Goal: Transaction & Acquisition: Download file/media

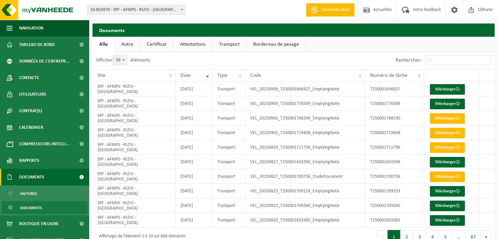
click at [39, 175] on span "Documents" at bounding box center [31, 177] width 25 height 17
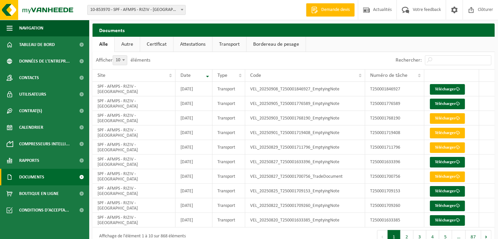
click at [40, 175] on span "Documents" at bounding box center [31, 177] width 25 height 17
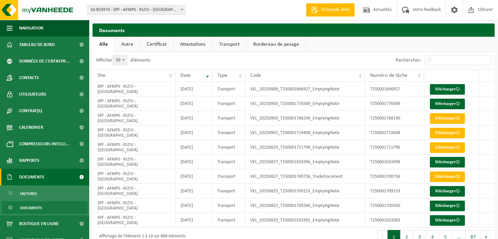
click at [76, 177] on span at bounding box center [81, 177] width 15 height 17
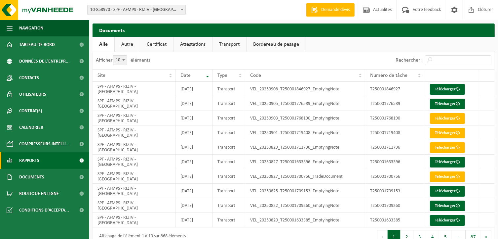
click at [68, 164] on link "Rapports" at bounding box center [44, 160] width 89 height 17
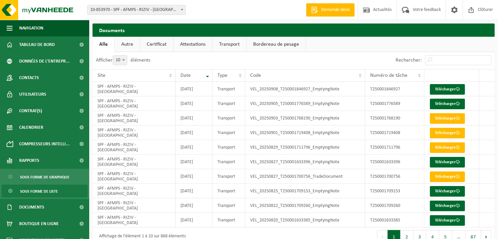
click at [63, 191] on link "Sous forme de liste" at bounding box center [45, 191] width 86 height 13
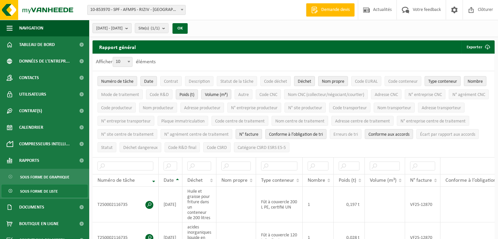
click at [131, 28] on b "submit" at bounding box center [128, 27] width 6 height 9
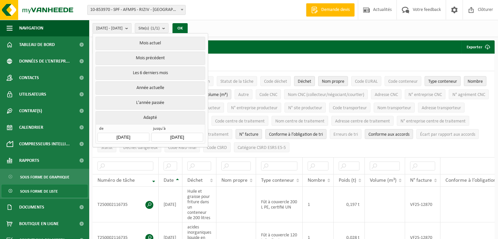
click at [157, 87] on button "Année actuelle" at bounding box center [150, 87] width 109 height 13
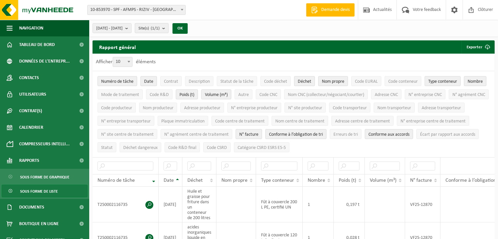
click at [168, 28] on b "submit" at bounding box center [165, 27] width 6 height 9
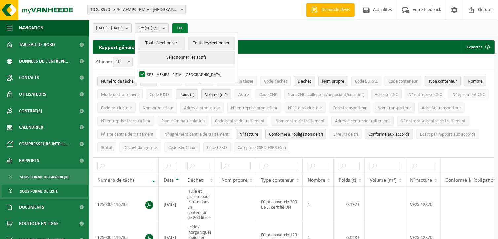
click at [188, 27] on button "OK" at bounding box center [180, 28] width 15 height 11
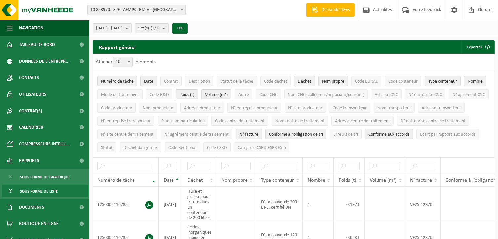
click at [304, 80] on span "Déchet" at bounding box center [305, 81] width 14 height 5
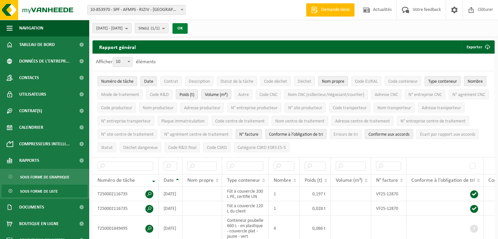
click at [188, 30] on button "OK" at bounding box center [180, 28] width 15 height 11
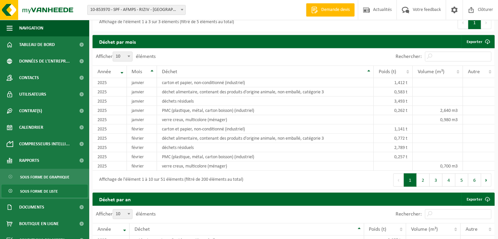
scroll to position [496, 0]
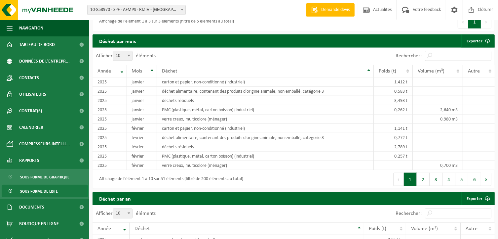
click at [39, 192] on span "Sous forme de liste" at bounding box center [39, 191] width 38 height 13
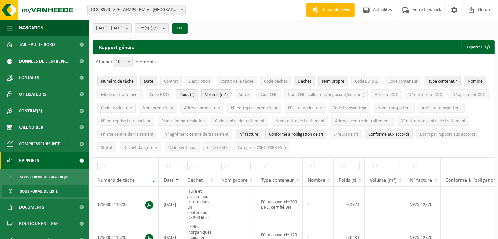
click at [36, 161] on span "Rapports" at bounding box center [29, 160] width 20 height 17
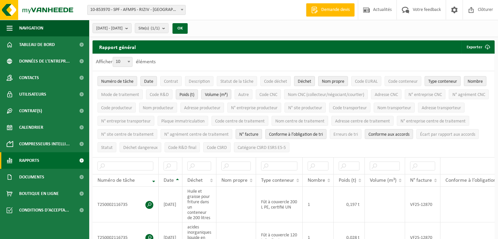
click at [41, 161] on link "Rapports" at bounding box center [44, 160] width 89 height 17
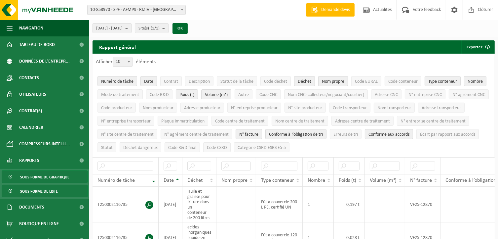
click at [43, 175] on span "Sous forme de graphique" at bounding box center [44, 177] width 49 height 13
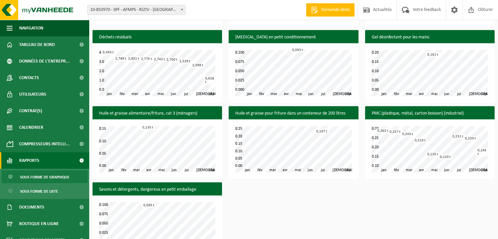
scroll to position [356, 0]
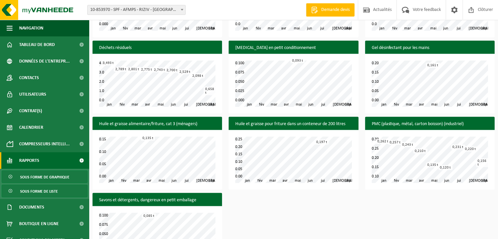
click at [39, 195] on span "Sous forme de liste" at bounding box center [39, 191] width 38 height 13
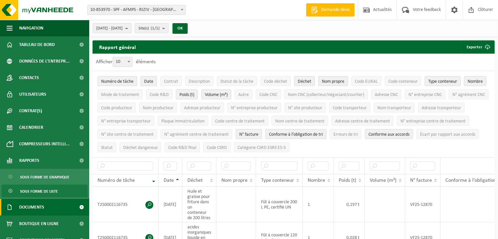
click at [36, 207] on span "Documents" at bounding box center [31, 207] width 25 height 17
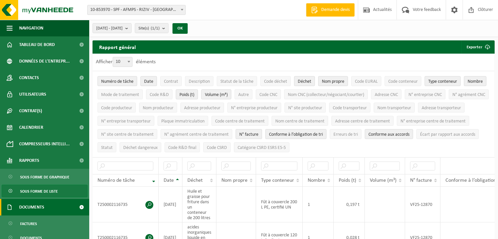
scroll to position [33, 0]
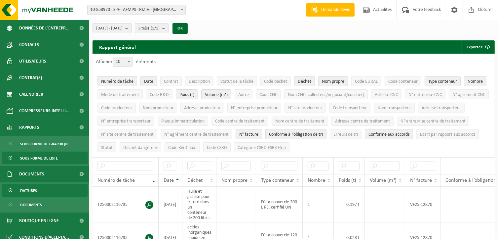
click at [32, 193] on span "Factures" at bounding box center [28, 190] width 17 height 13
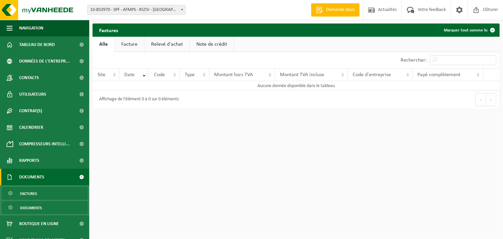
click at [32, 207] on span "Documents" at bounding box center [31, 207] width 22 height 13
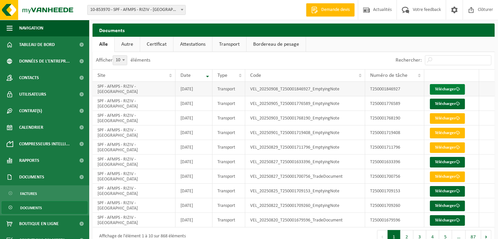
click at [452, 87] on link "Télécharger" at bounding box center [447, 89] width 35 height 11
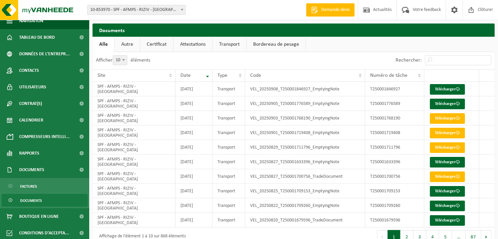
scroll to position [9, 0]
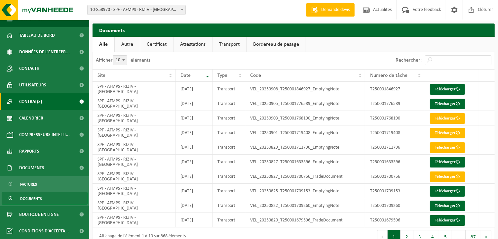
click at [43, 102] on link "Contrat(s)" at bounding box center [44, 101] width 89 height 17
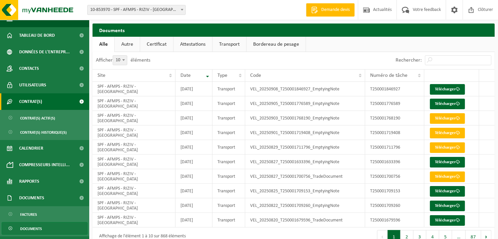
click at [43, 102] on link "Contrat(s)" at bounding box center [44, 101] width 89 height 17
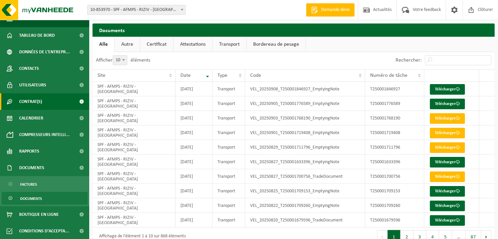
click at [36, 101] on span "Contrat(s)" at bounding box center [30, 101] width 23 height 17
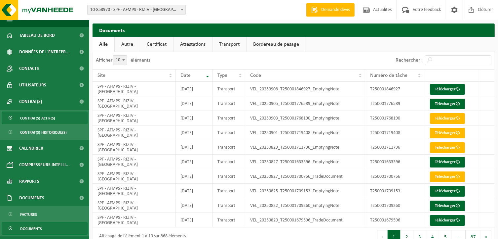
click at [44, 115] on span "Contrat(s) actif(s)" at bounding box center [37, 118] width 35 height 13
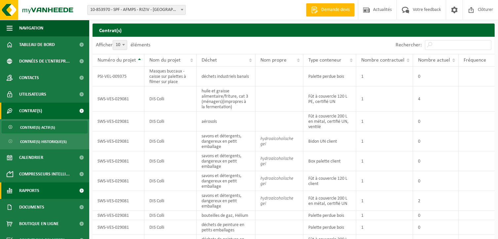
click at [32, 190] on span "Rapports" at bounding box center [29, 190] width 20 height 17
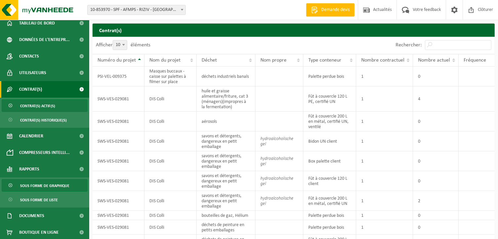
scroll to position [33, 0]
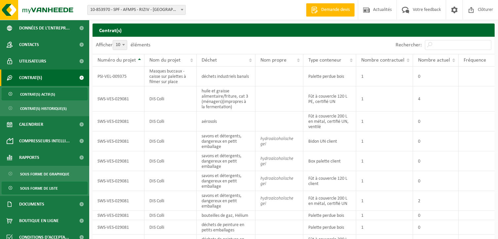
click at [40, 187] on span "Sous forme de liste" at bounding box center [39, 188] width 38 height 13
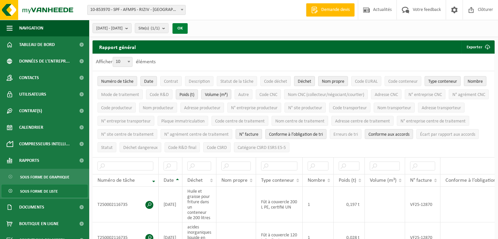
click at [188, 29] on button "OK" at bounding box center [180, 28] width 15 height 11
click at [478, 48] on button "Exporter" at bounding box center [478, 46] width 33 height 13
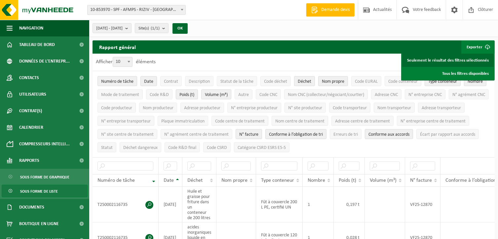
click at [469, 62] on link "Seulement le résultat des filtres sélectionnés" at bounding box center [449, 60] width 92 height 13
